Goal: Task Accomplishment & Management: Manage account settings

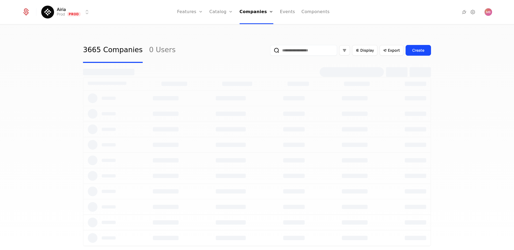
select select "***"
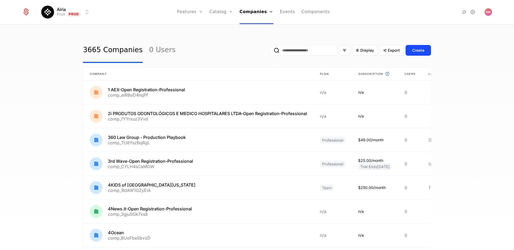
click at [283, 48] on input "email" at bounding box center [303, 50] width 67 height 11
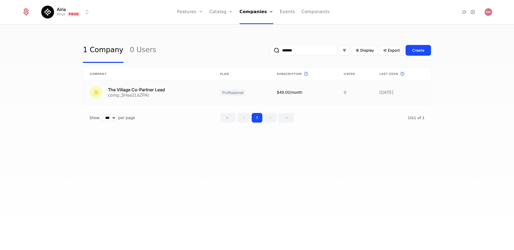
type input "*******"
click at [149, 89] on link at bounding box center [148, 93] width 130 height 24
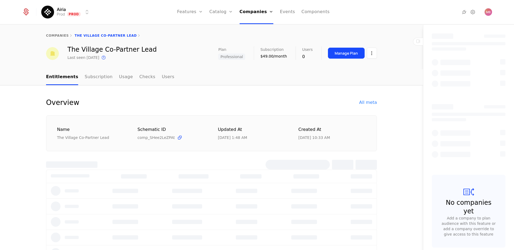
select select "***"
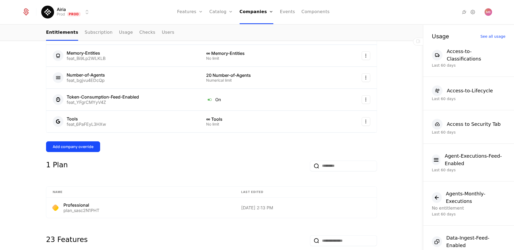
scroll to position [169, 0]
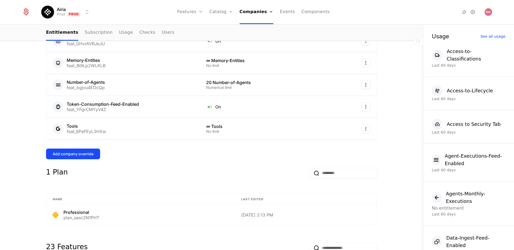
click at [81, 157] on button "Add company override" at bounding box center [73, 154] width 54 height 11
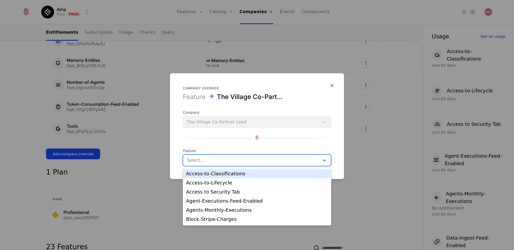
click at [227, 162] on div at bounding box center [251, 161] width 129 height 8
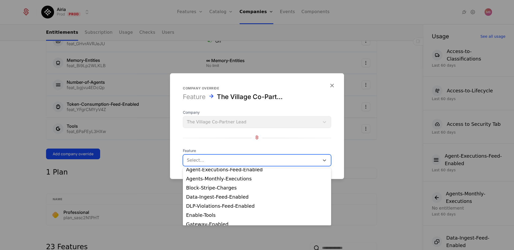
scroll to position [32, 0]
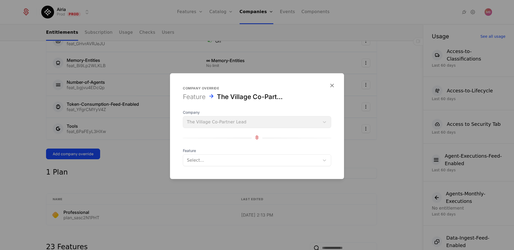
click at [147, 169] on div at bounding box center [257, 125] width 514 height 250
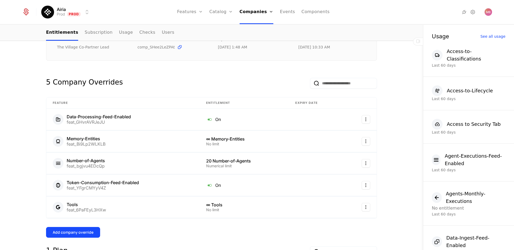
scroll to position [91, 0]
click at [172, 160] on div "Number-of-Agents feat_bgjvu4EDcQp" at bounding box center [123, 163] width 141 height 11
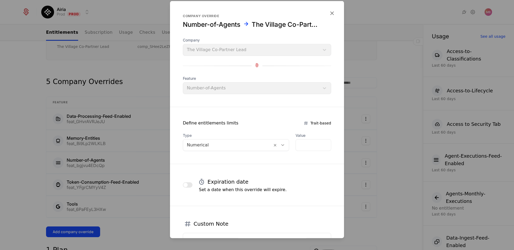
click at [282, 145] on icon at bounding box center [283, 145] width 5 height 5
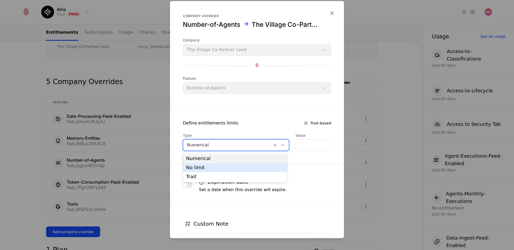
click at [238, 166] on div "No limit" at bounding box center [235, 167] width 98 height 5
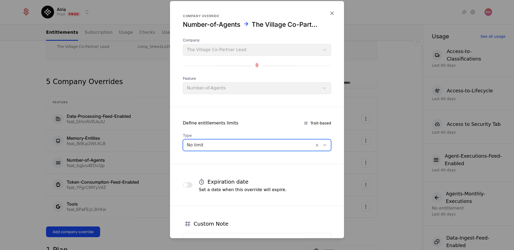
scroll to position [60, 0]
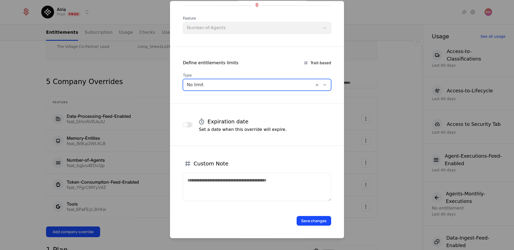
click at [307, 221] on button "Save changes" at bounding box center [314, 221] width 35 height 10
